Goal: Task Accomplishment & Management: Manage account settings

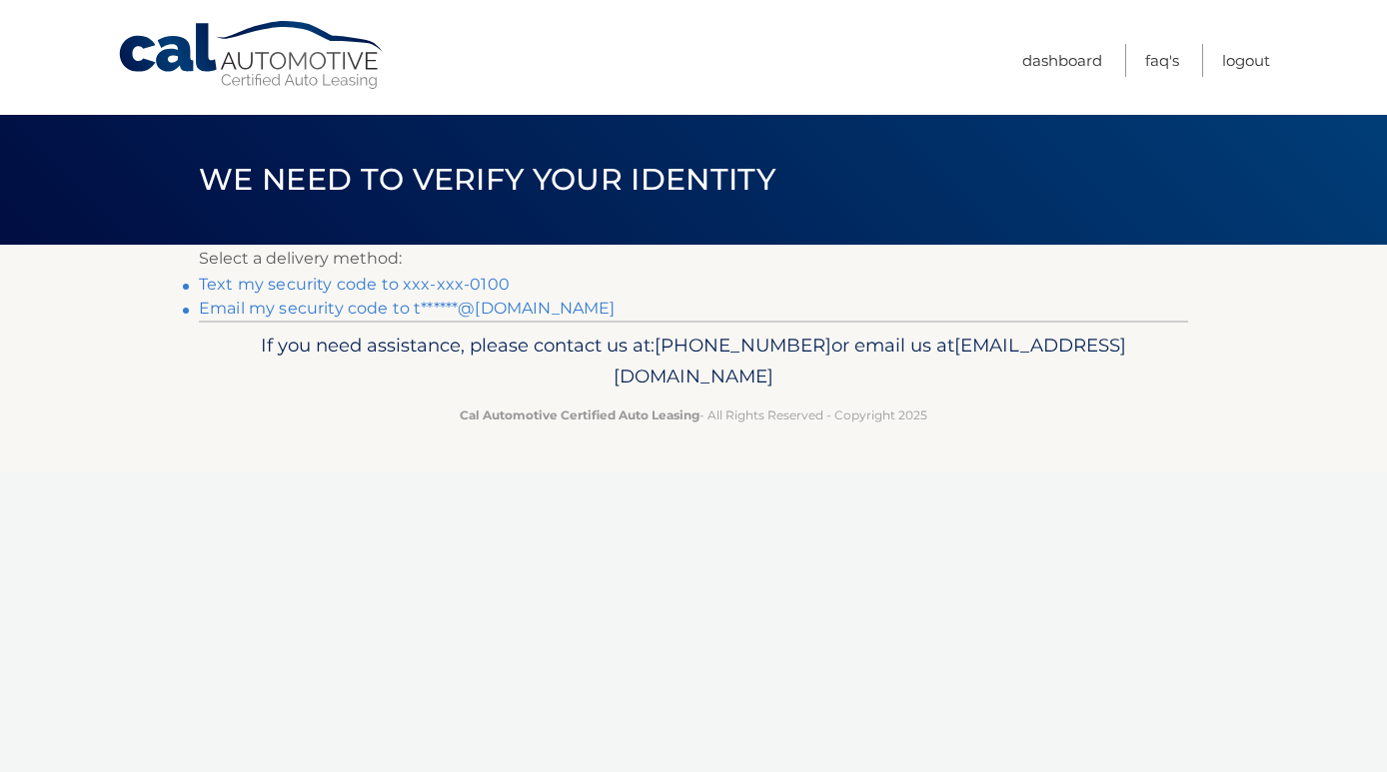
click at [375, 284] on link "Text my security code to xxx-xxx-0100" at bounding box center [354, 284] width 311 height 19
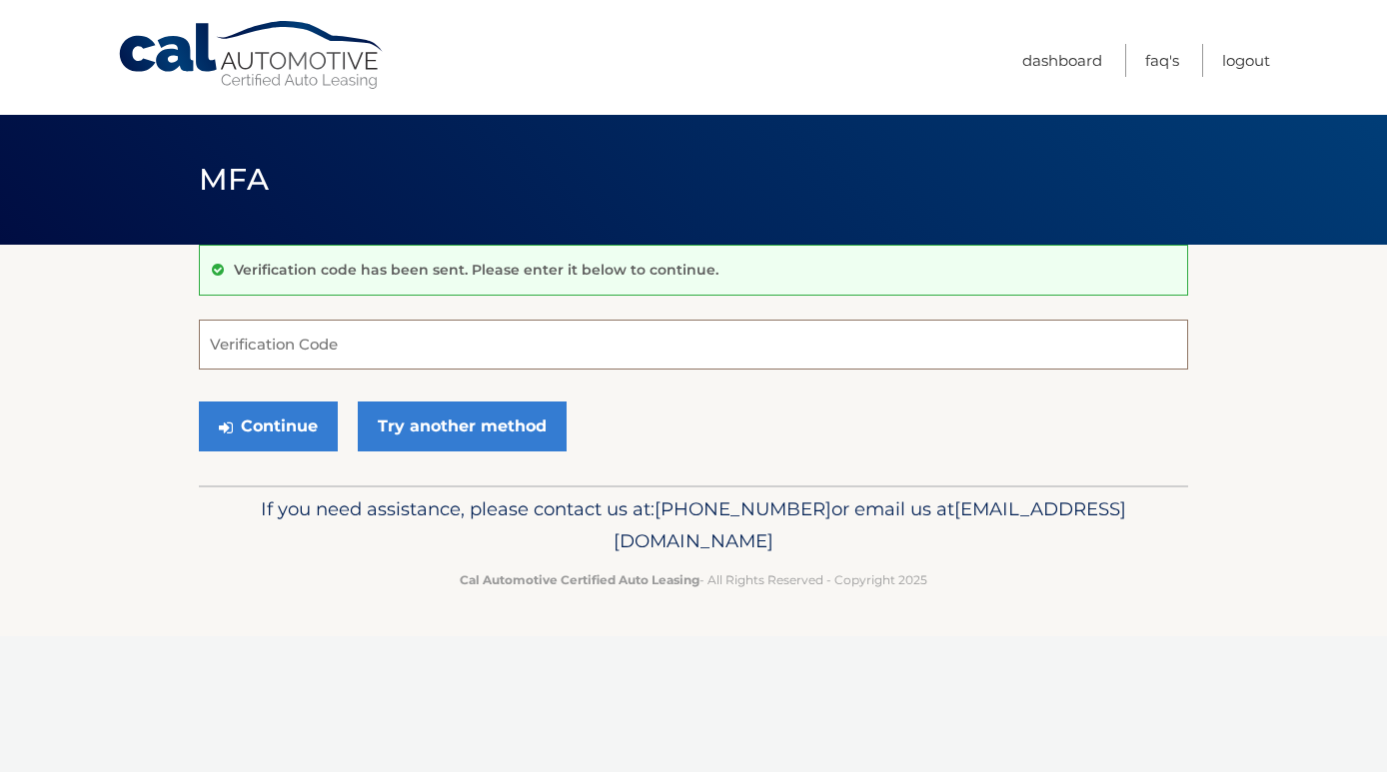
click at [314, 353] on input "Verification Code" at bounding box center [693, 345] width 989 height 50
type input "707846"
click at [294, 436] on button "Continue" at bounding box center [268, 427] width 139 height 50
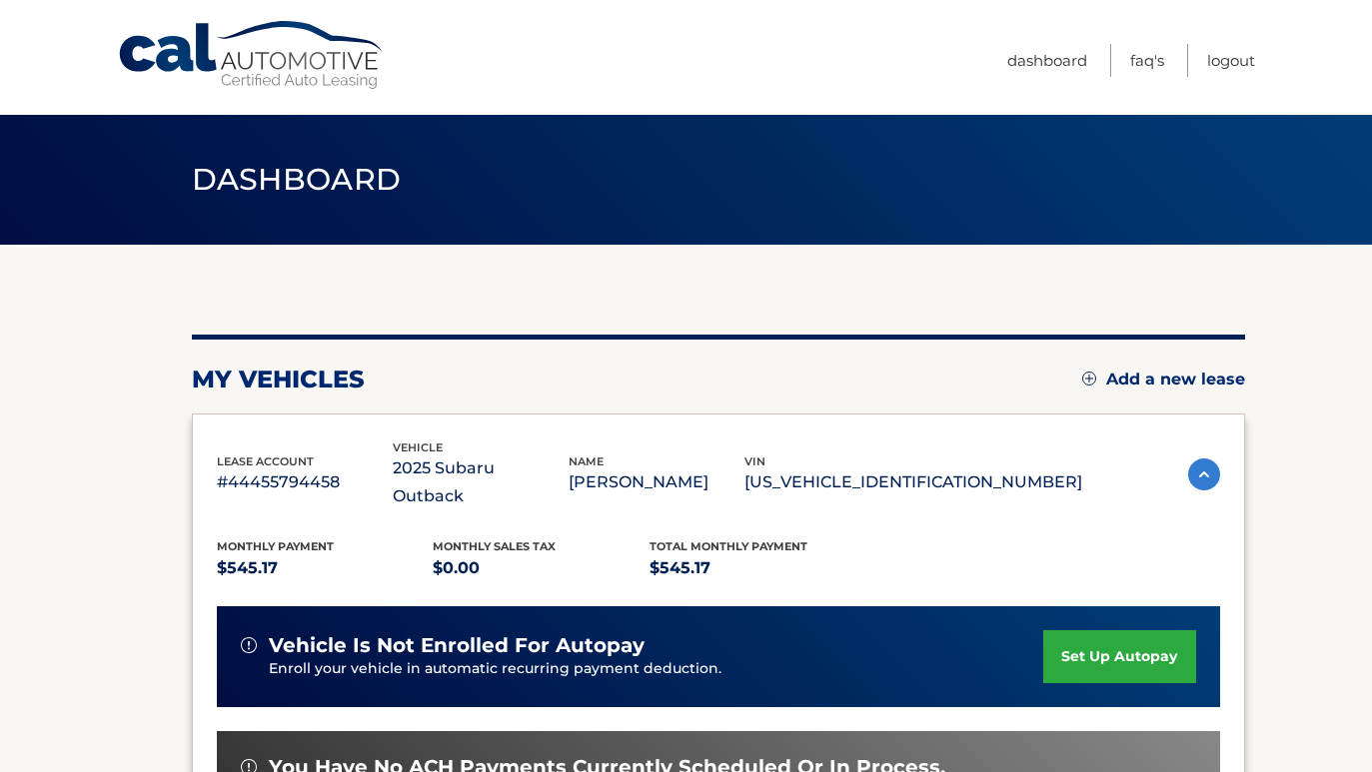
click at [1023, 538] on div "Monthly Payment $545.17 Monthly sales Tax $0.00 Total Monthly Payment $545.17" at bounding box center [649, 560] width 865 height 45
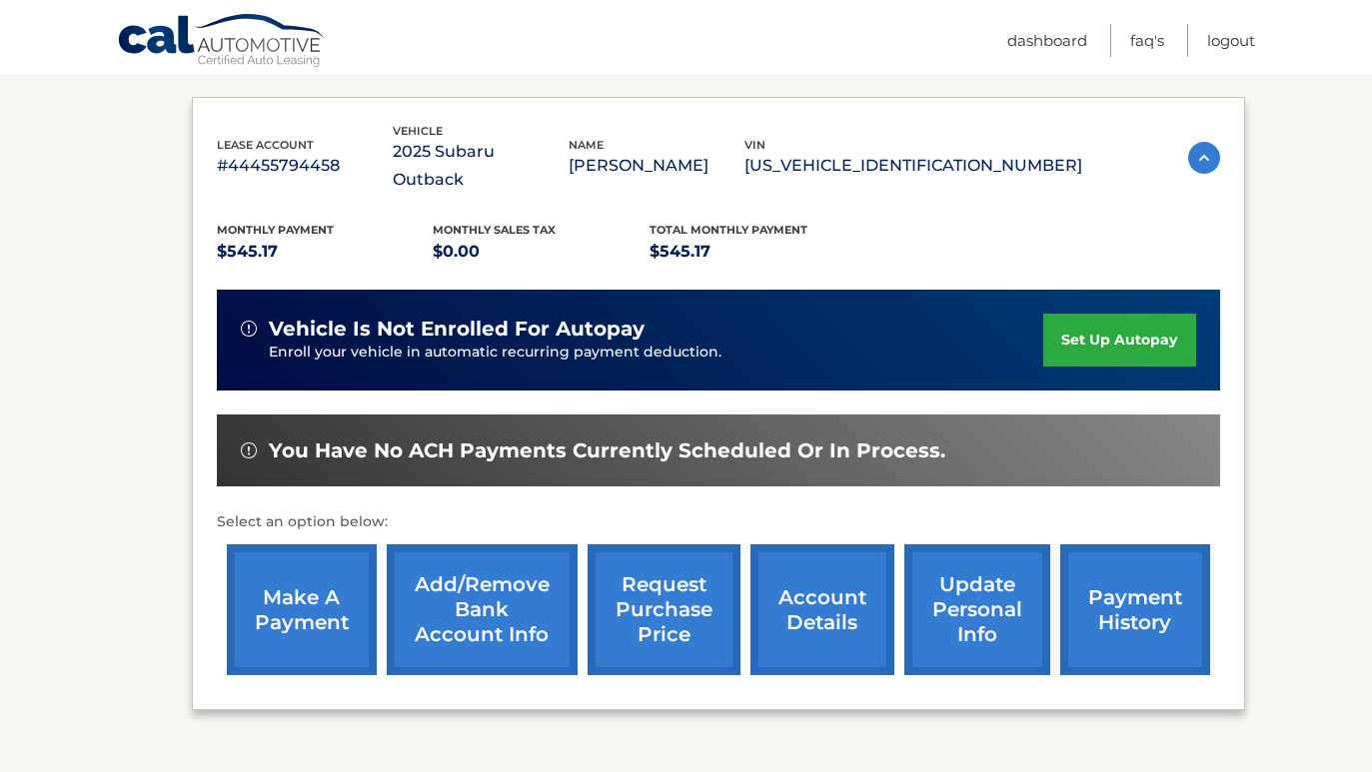
scroll to position [320, 0]
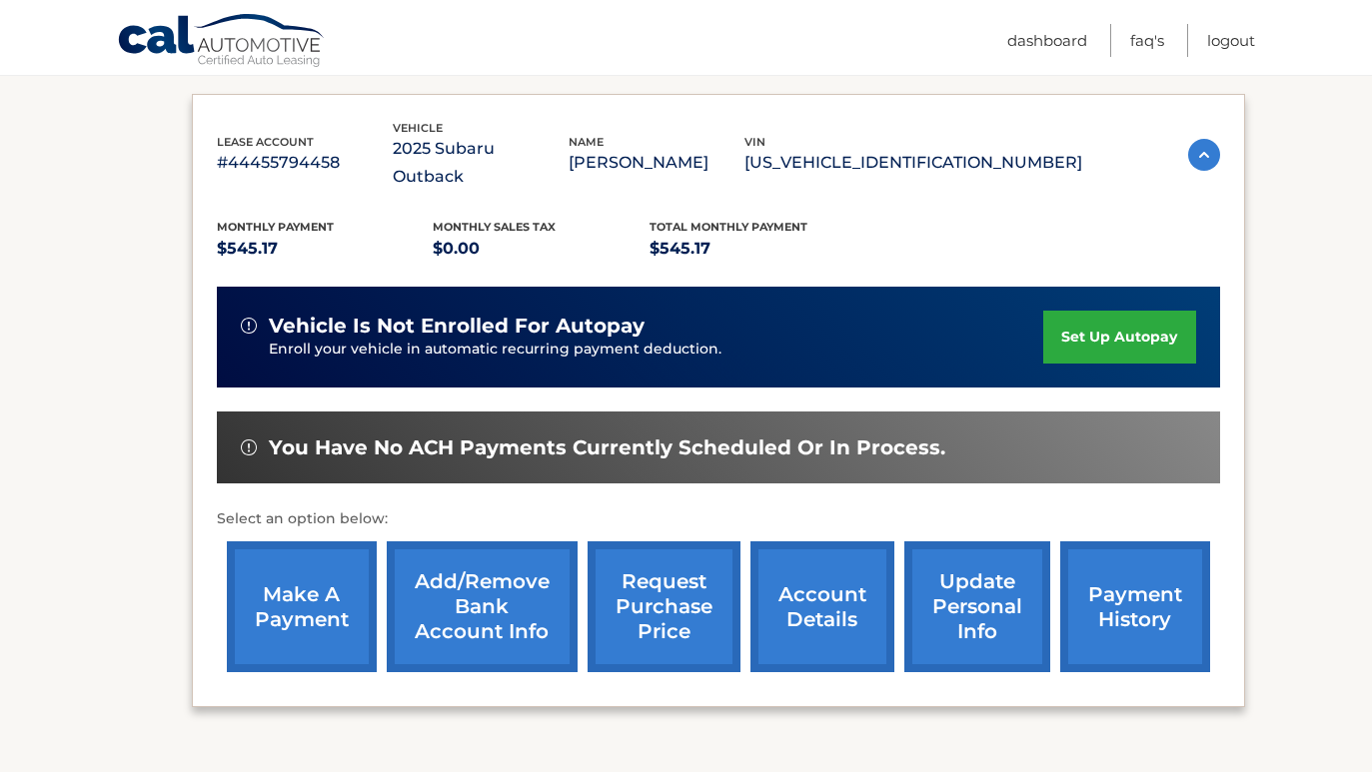
click at [320, 600] on link "make a payment" at bounding box center [302, 606] width 150 height 131
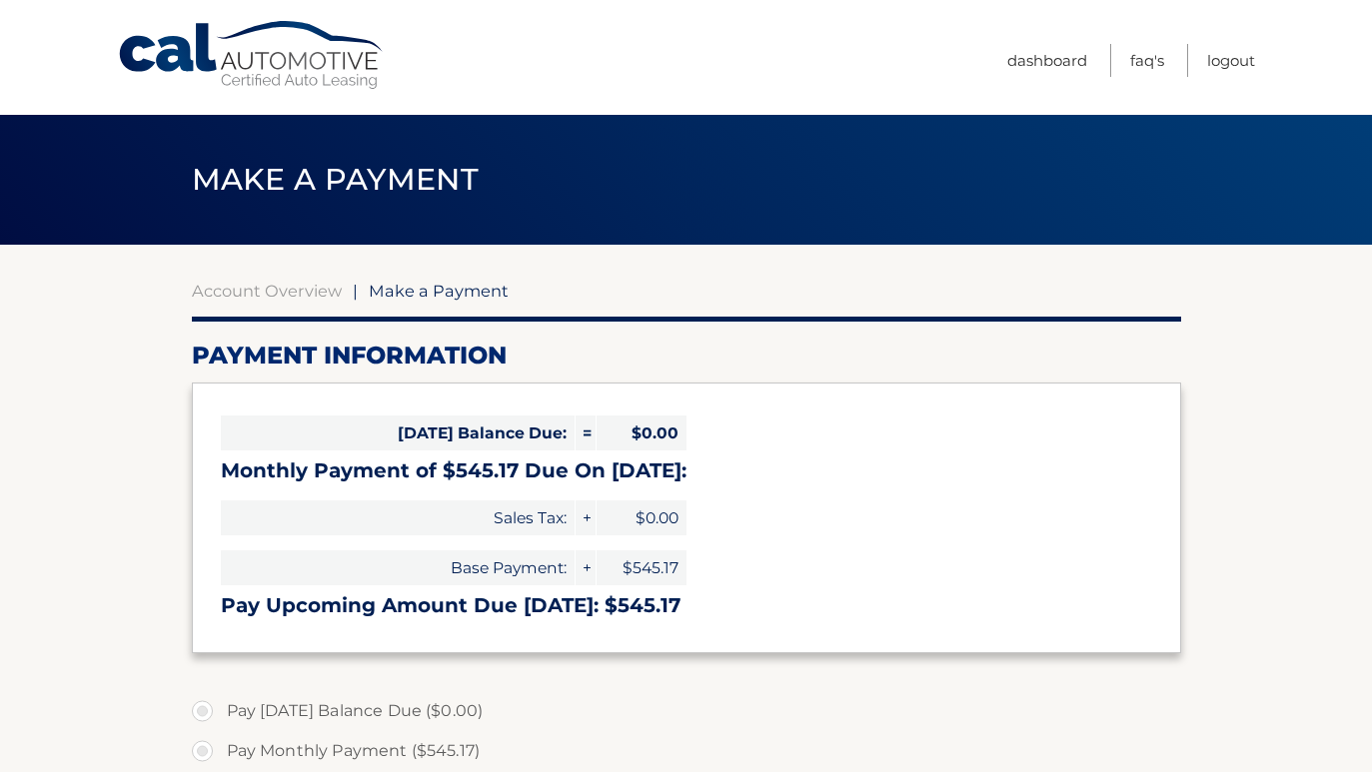
select select "ZWZjM2MxYWUtYzU3MS00YTBiLTlkNjYtYWE0MGZiOWNiZDFk"
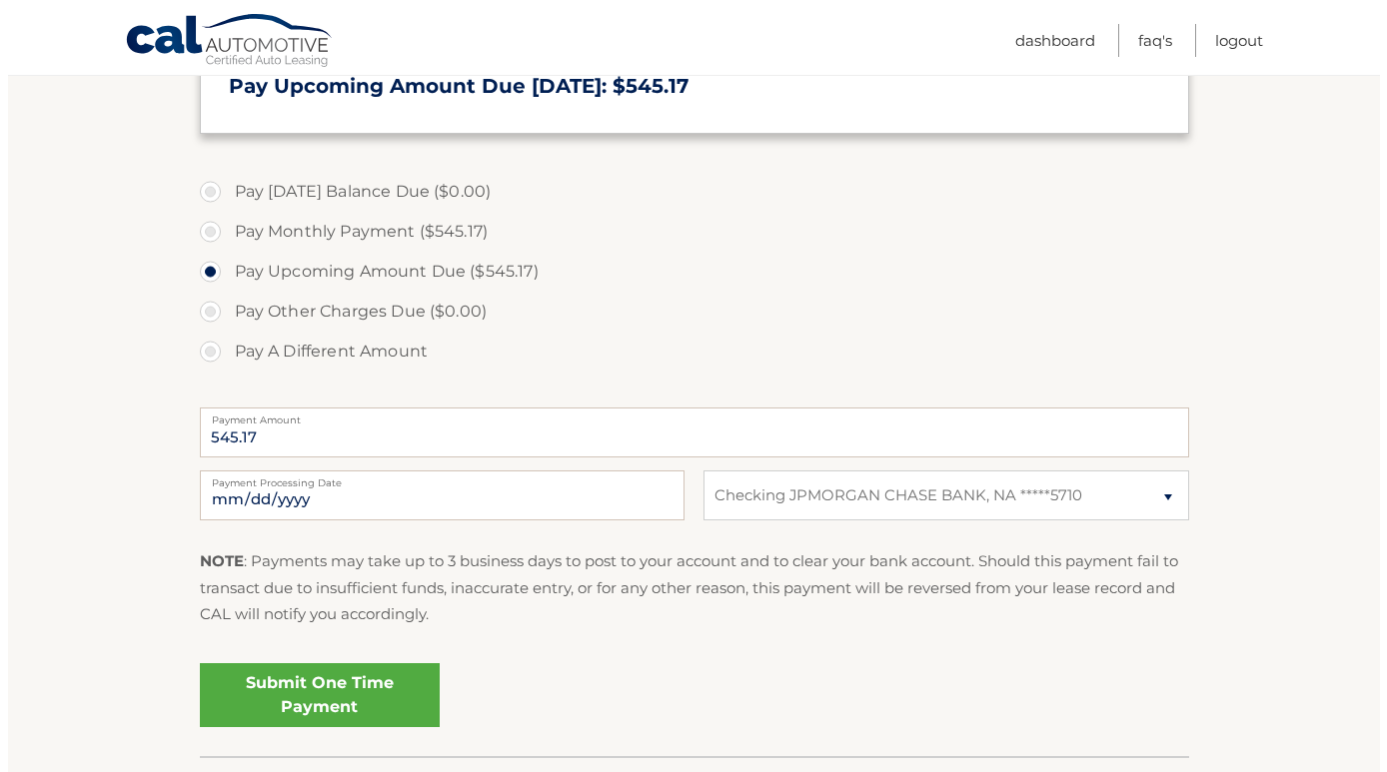
scroll to position [559, 0]
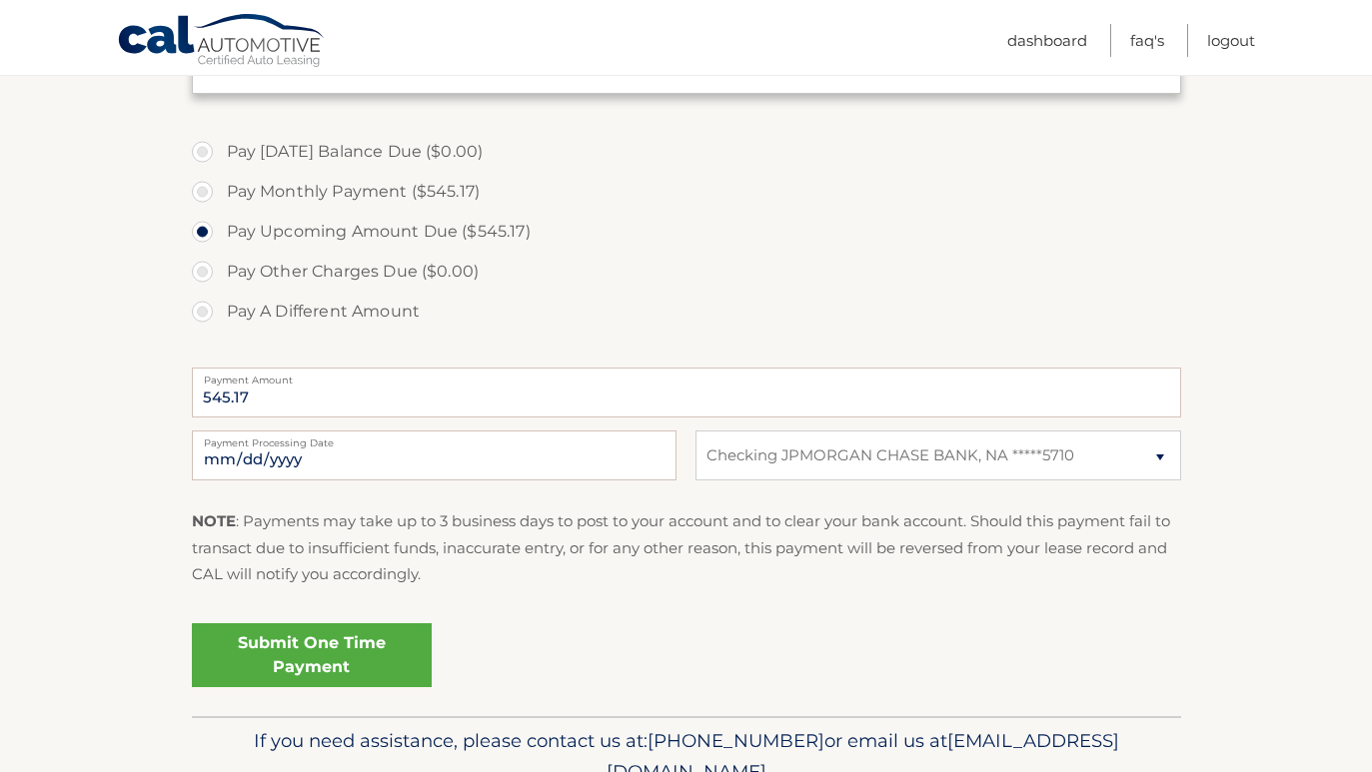
click at [337, 648] on link "Submit One Time Payment" at bounding box center [312, 655] width 240 height 64
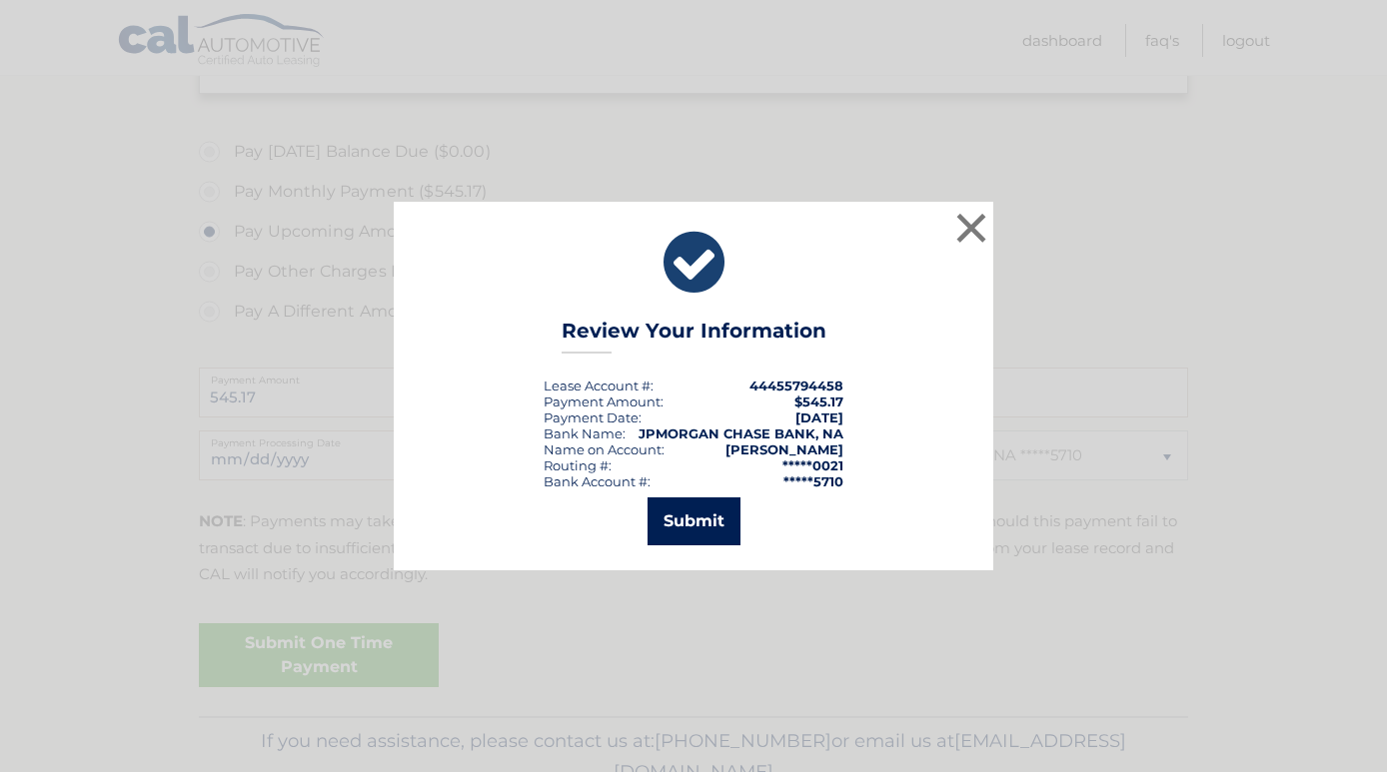
click at [689, 520] on button "Submit" at bounding box center [693, 522] width 93 height 48
